Goal: Information Seeking & Learning: Find specific fact

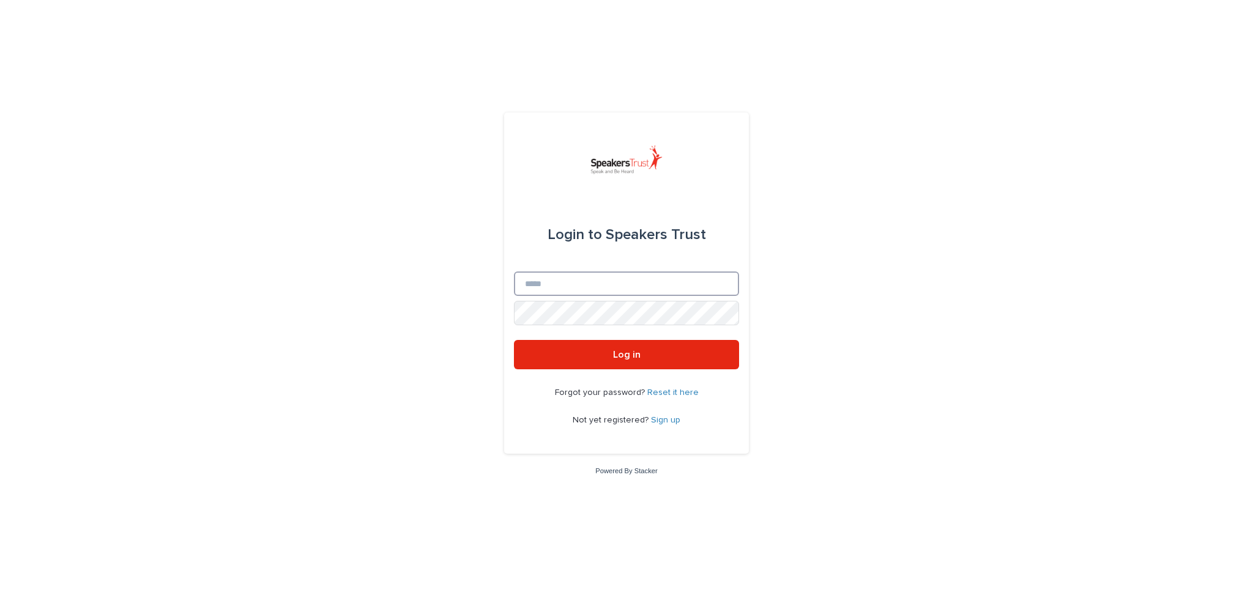
click at [638, 275] on input "Email" at bounding box center [626, 284] width 225 height 24
type input "**********"
click at [514, 340] on button "Log in" at bounding box center [626, 354] width 225 height 29
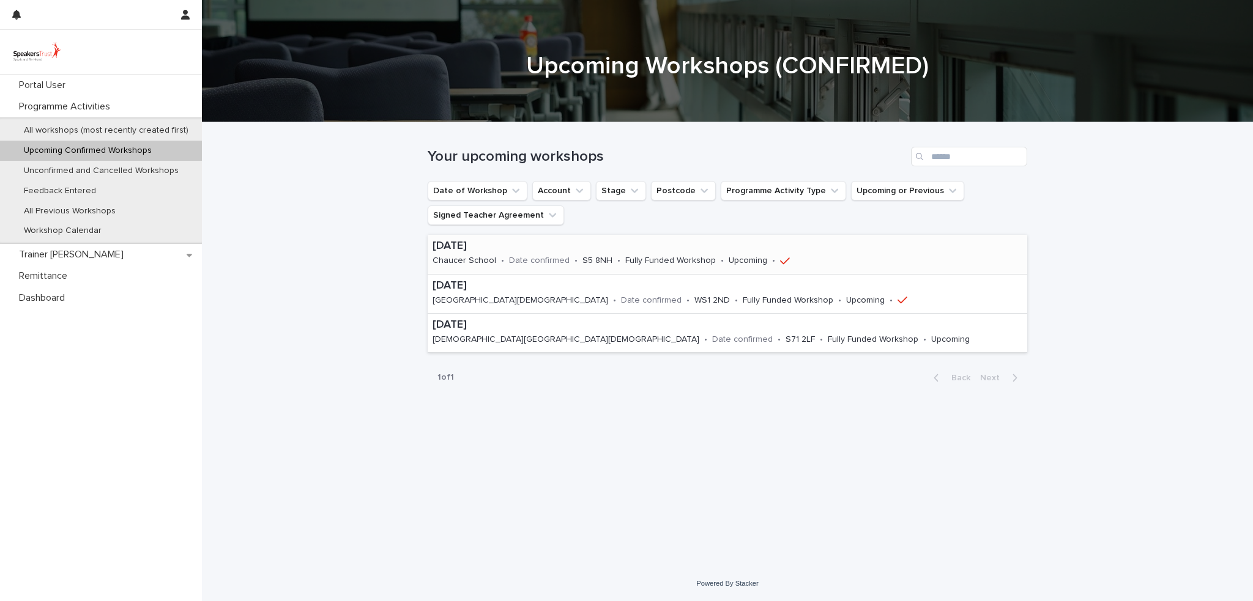
click at [530, 251] on p "22 September 2025" at bounding box center [629, 246] width 392 height 13
click at [507, 291] on div "26 September 2025 Blue Coat Church of England Academy • Date confirmed • WS1 2N…" at bounding box center [687, 294] width 519 height 39
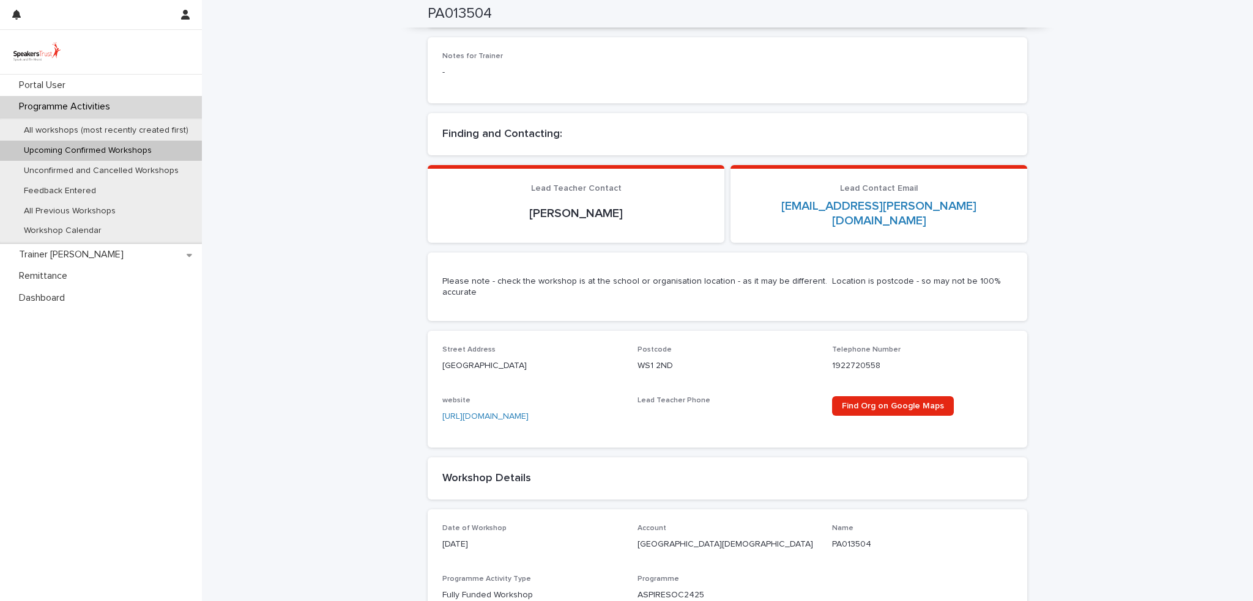
scroll to position [673, 0]
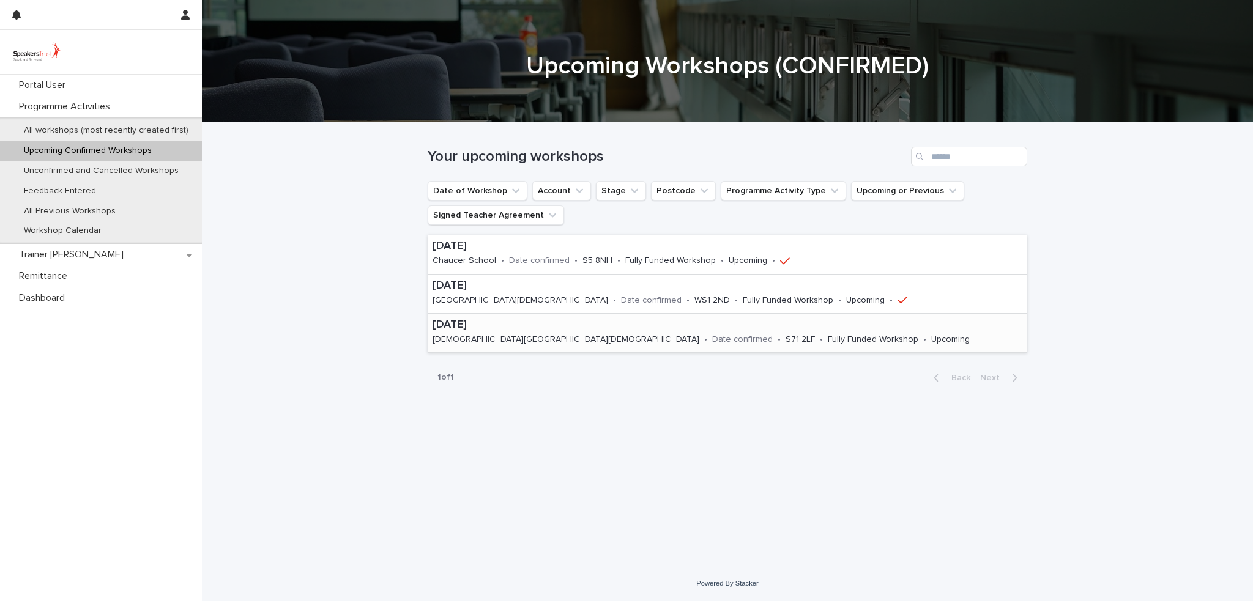
click at [631, 330] on p "12 January 2026" at bounding box center [718, 325] width 571 height 13
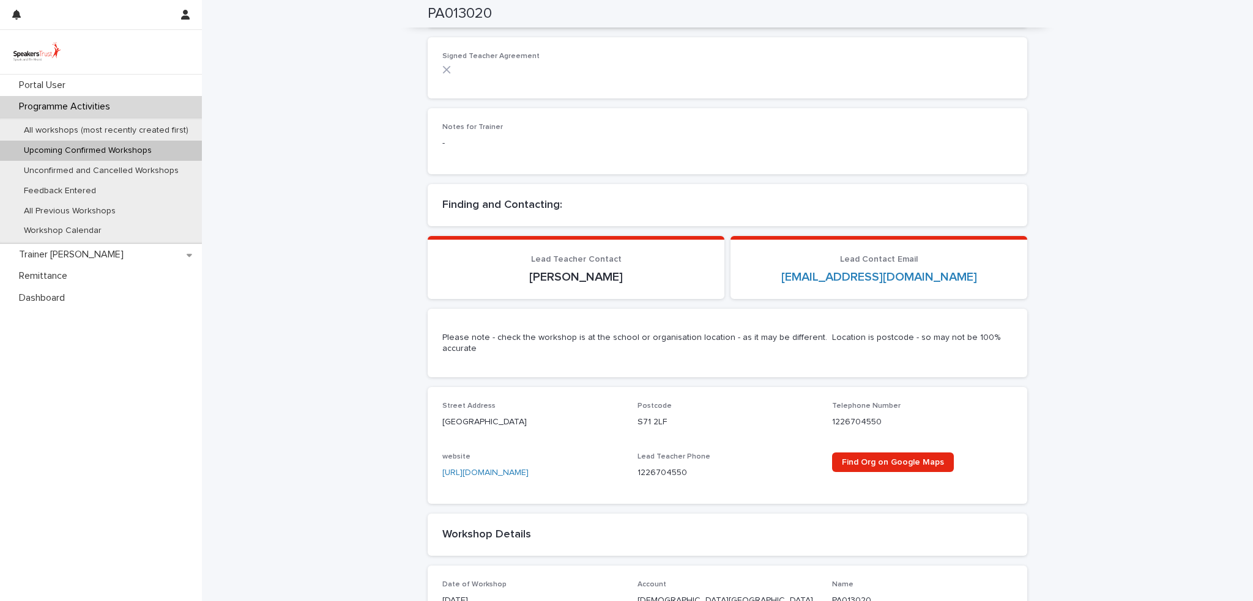
scroll to position [612, 0]
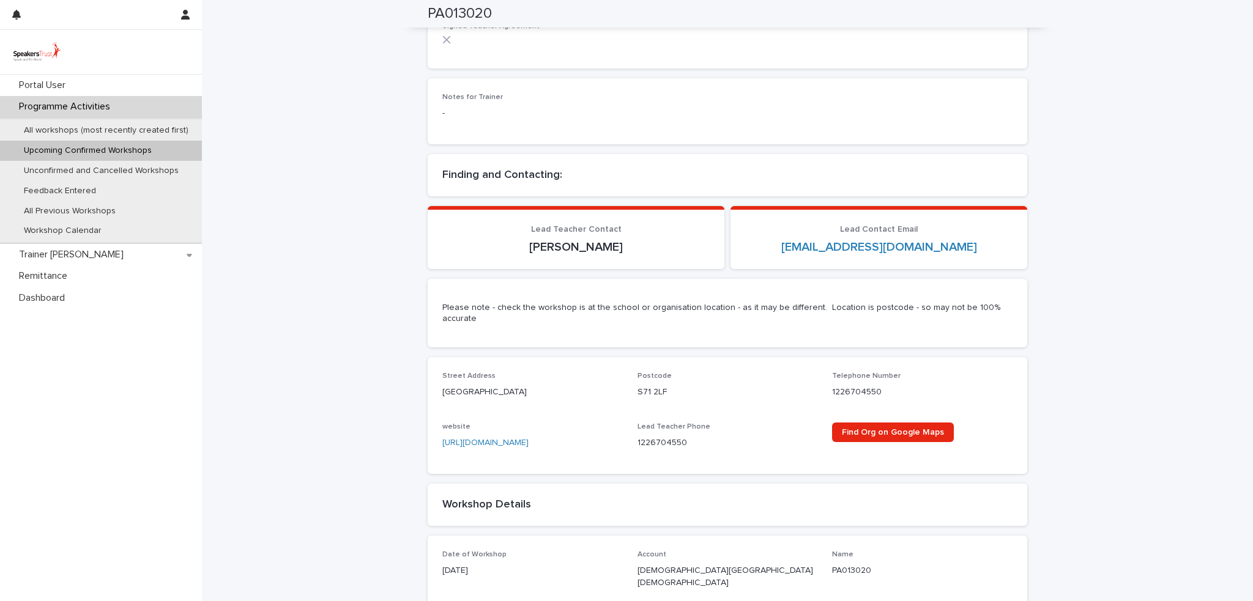
click at [437, 376] on div "Street Address Carlton Road Postcode S71 2LF Telephone Number 1226704550 websit…" at bounding box center [728, 415] width 600 height 116
drag, startPoint x: 439, startPoint y: 376, endPoint x: 663, endPoint y: 381, distance: 224.6
click at [663, 381] on div "Street Address Carlton Road Postcode S71 2LF Telephone Number 1226704550 websit…" at bounding box center [727, 415] width 570 height 87
copy div "Carlton Road Postcode S71 2LF"
